Goal: Check status: Check status

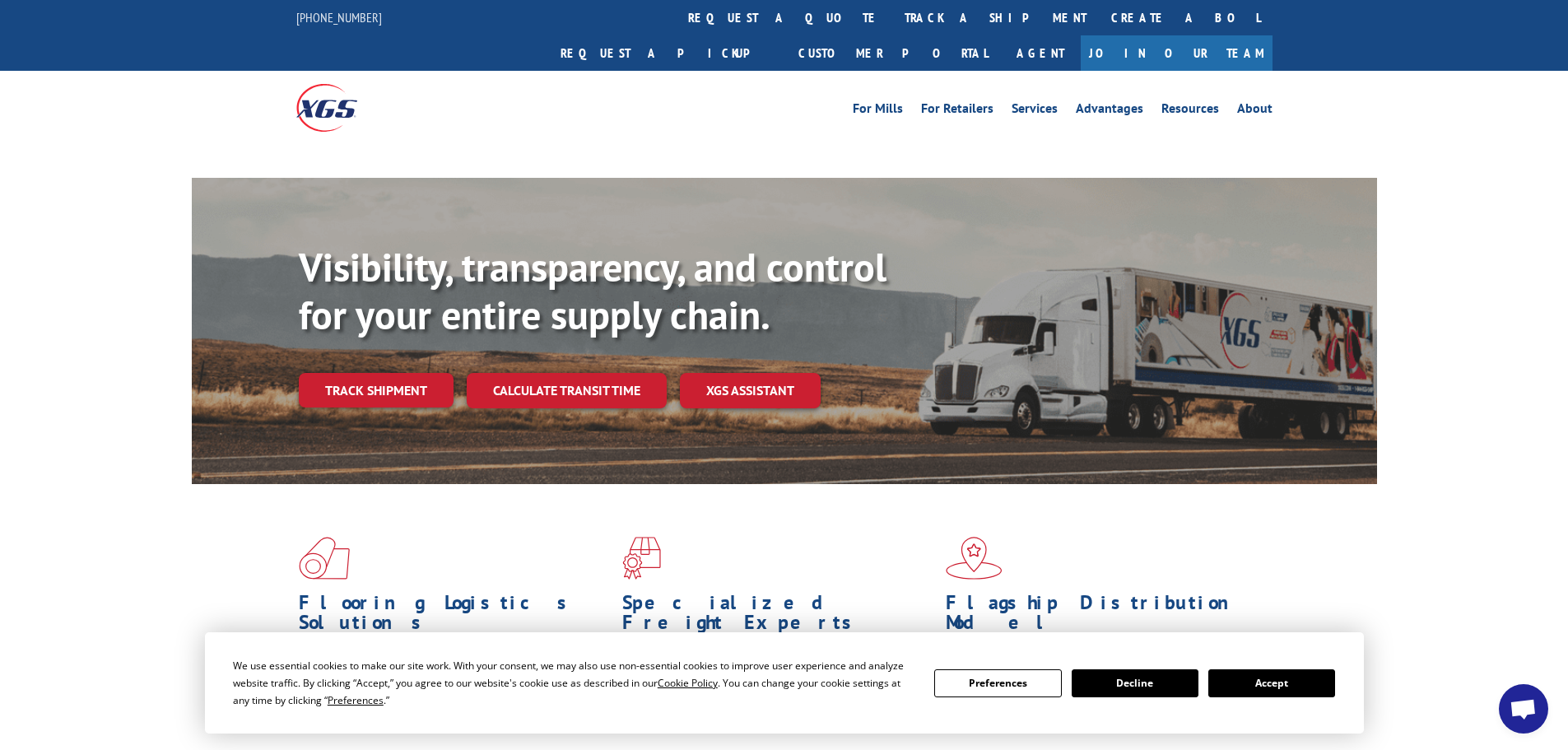
click at [1271, 696] on button "Accept" at bounding box center [1271, 683] width 127 height 28
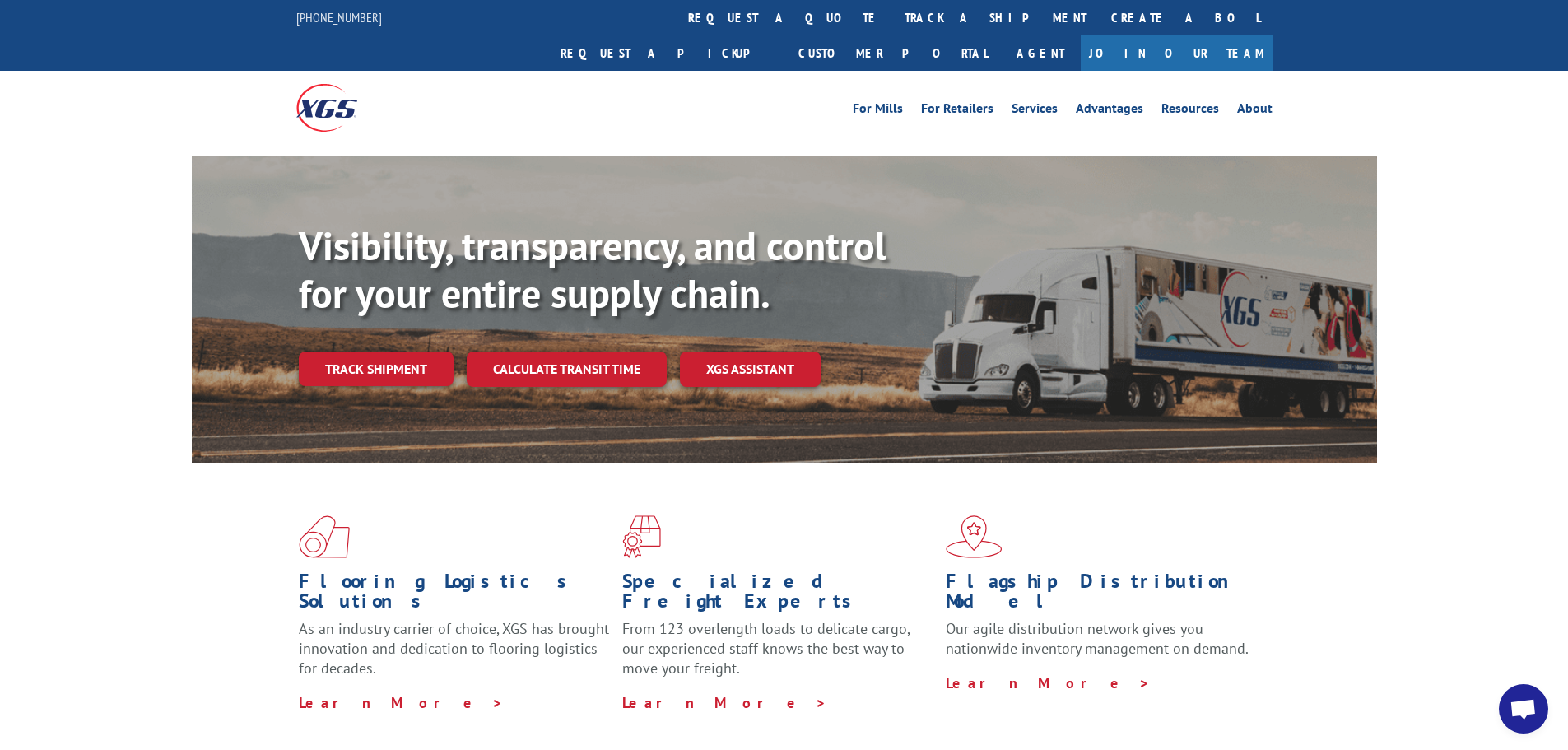
click at [356, 364] on div "Visibility, transparency, and control for your entire supply chain. Track shipm…" at bounding box center [838, 336] width 1079 height 229
click at [369, 351] on link "Track shipment" at bounding box center [376, 369] width 155 height 35
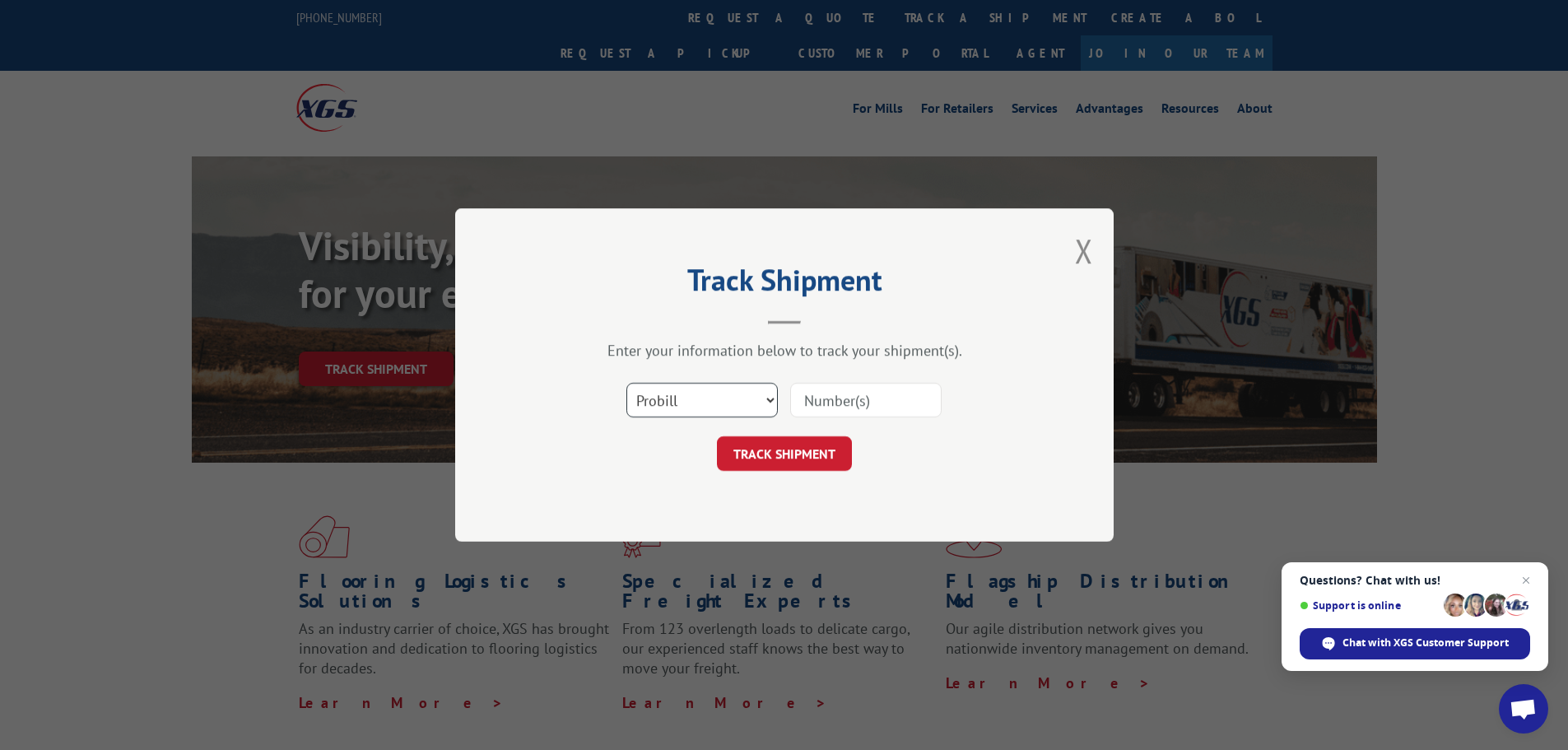
click at [671, 395] on select "Select category... Probill BOL PO" at bounding box center [702, 400] width 151 height 35
select select "bol"
click at [627, 383] on select "Select category... Probill BOL PO" at bounding box center [702, 400] width 151 height 35
click at [892, 394] on input at bounding box center [866, 400] width 151 height 35
paste input "442861"
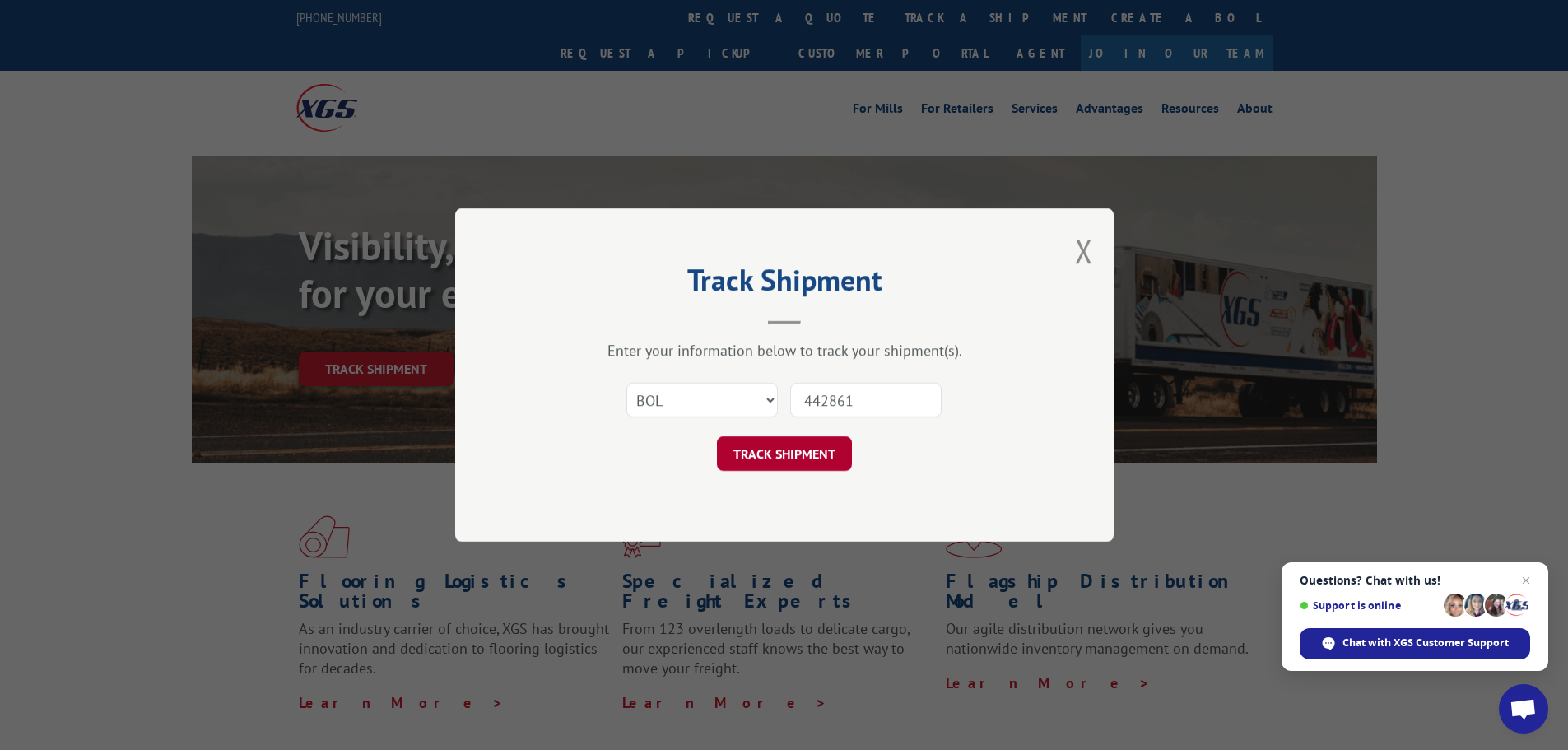
type input "442861"
click at [775, 453] on button "TRACK SHIPMENT" at bounding box center [784, 453] width 135 height 35
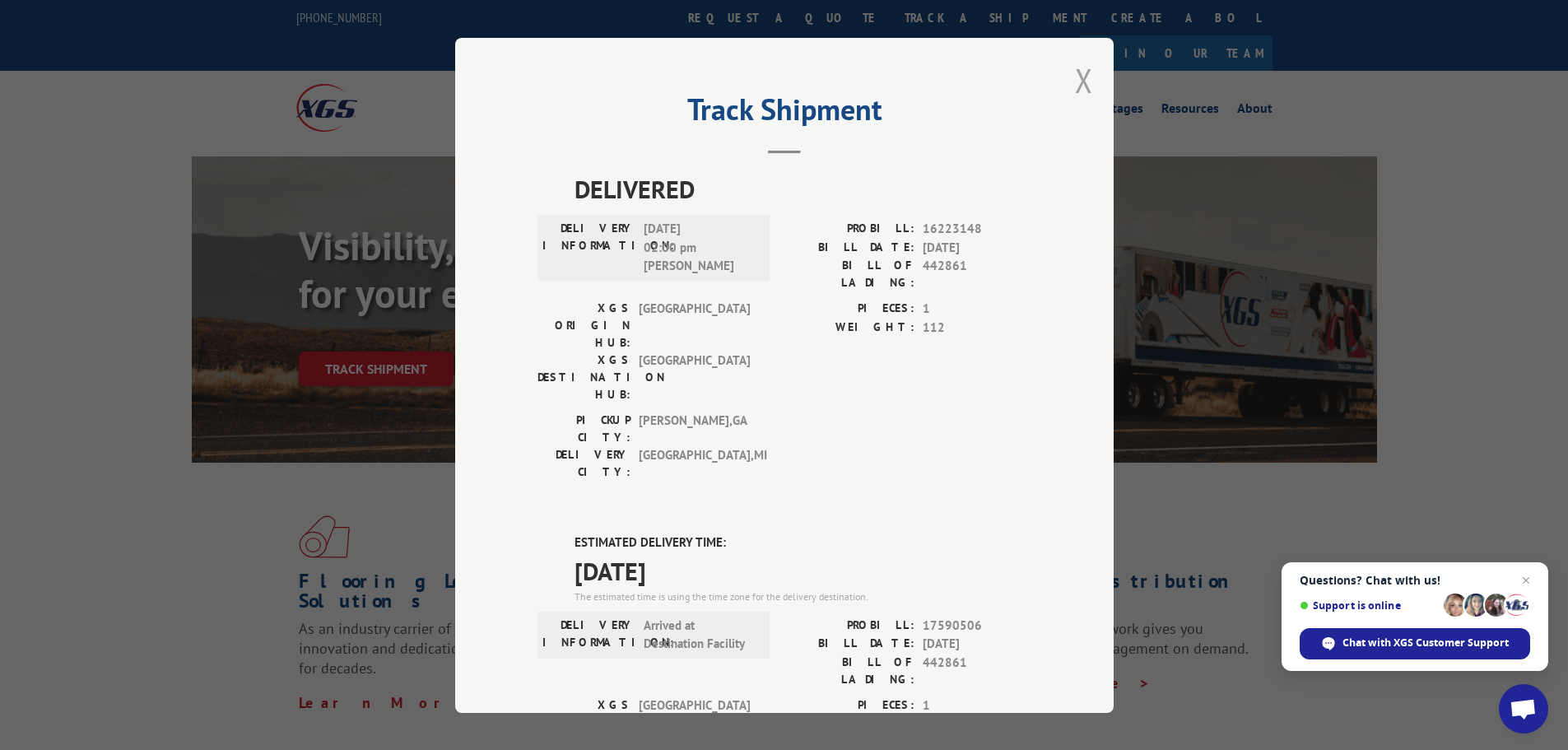
click at [1075, 86] on button "Close modal" at bounding box center [1084, 80] width 18 height 44
